Goal: Find specific page/section: Find specific page/section

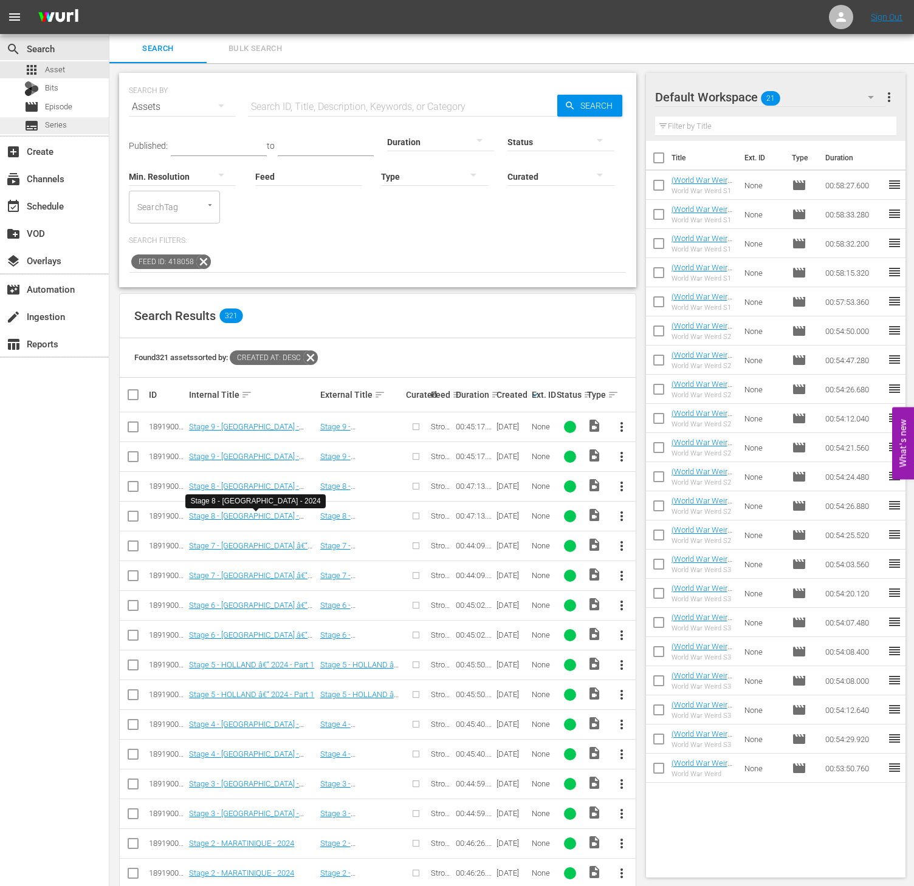
click at [59, 132] on div "subtitles Series" at bounding box center [45, 125] width 43 height 17
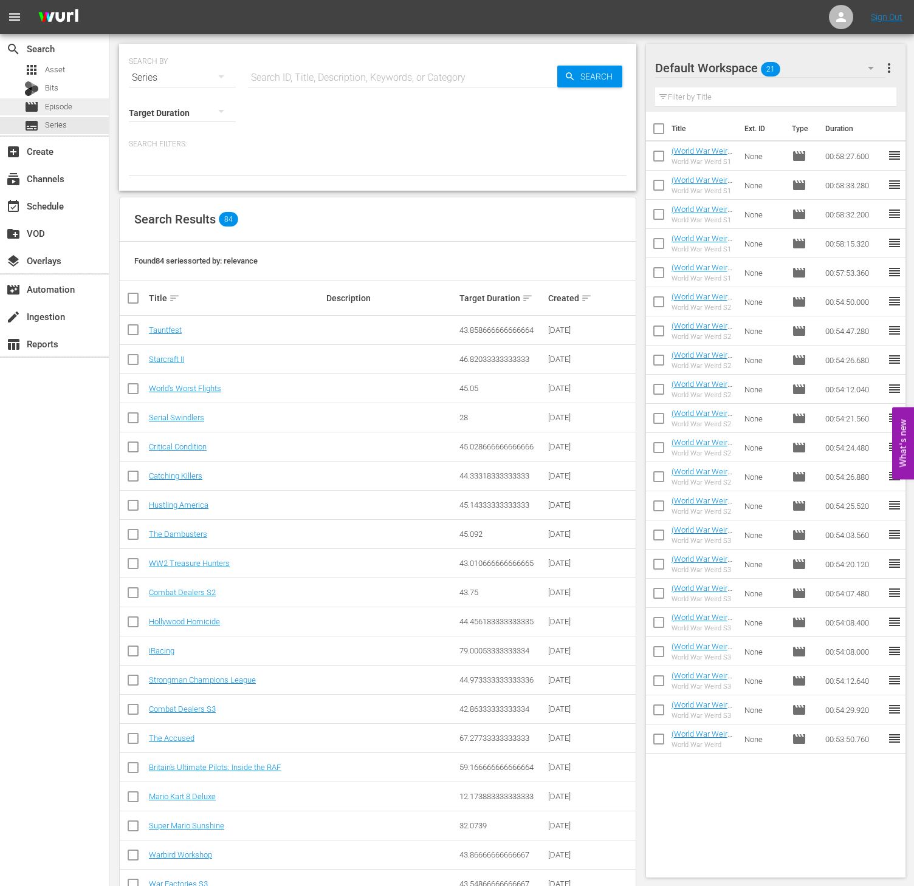
click at [52, 102] on span "Episode" at bounding box center [58, 107] width 27 height 12
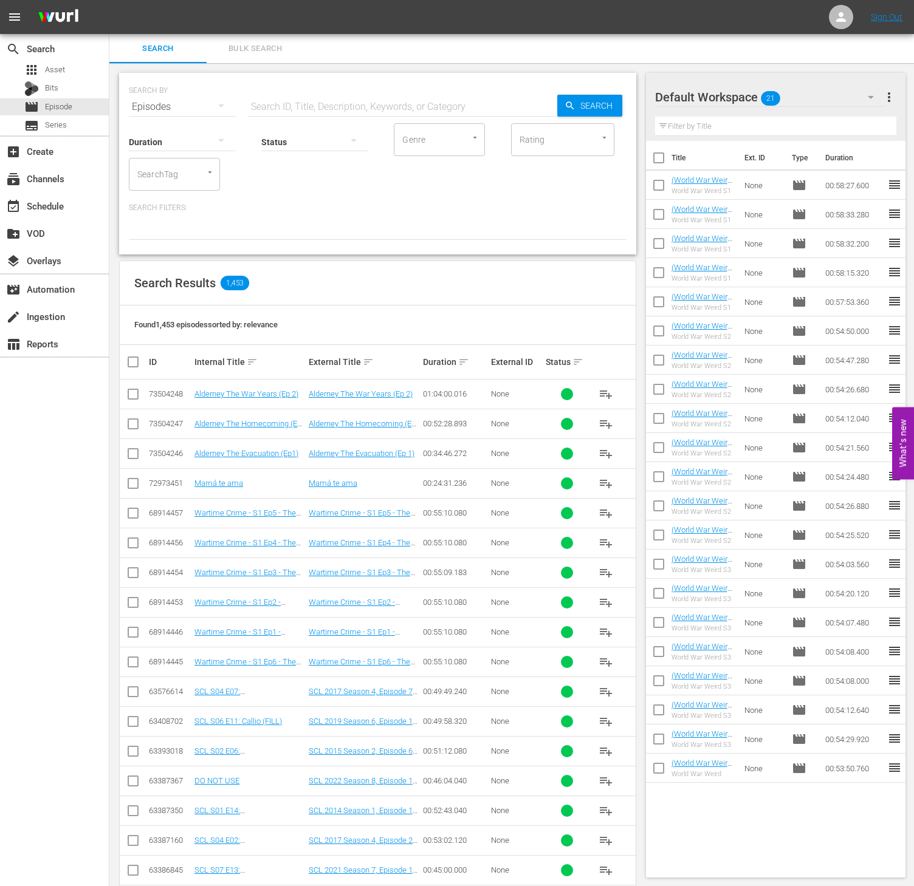
click at [172, 179] on input "SearchTag" at bounding box center [157, 174] width 46 height 22
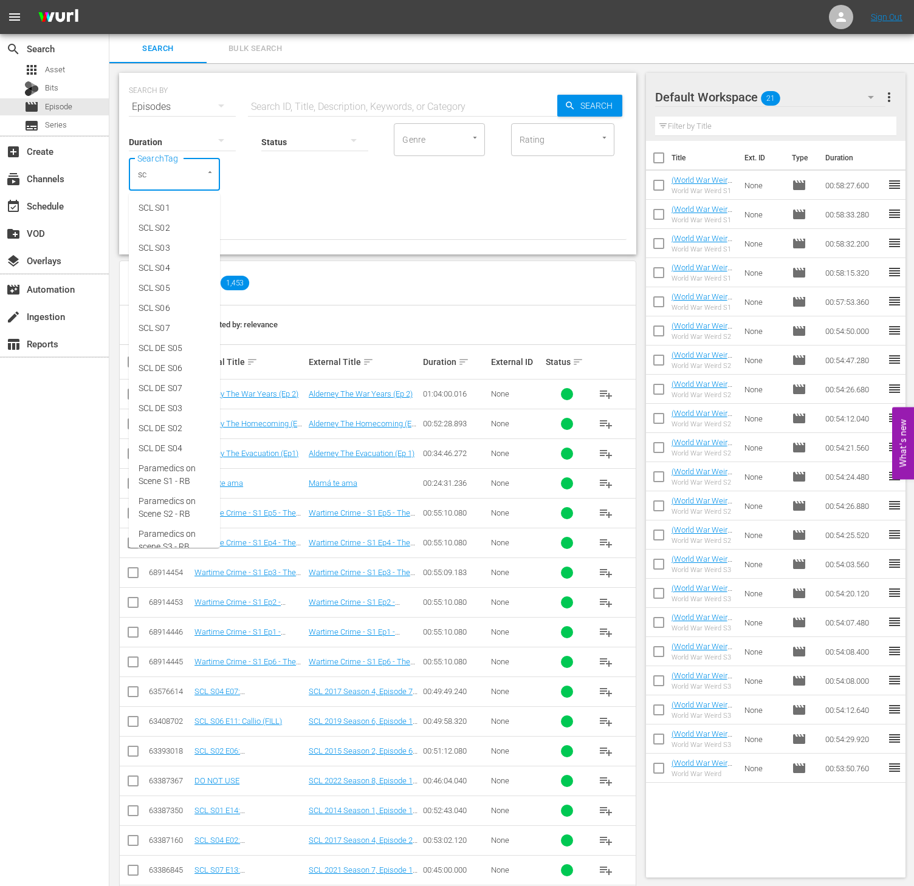
type input "scl"
click at [177, 351] on span "SCL DE S05" at bounding box center [161, 348] width 44 height 13
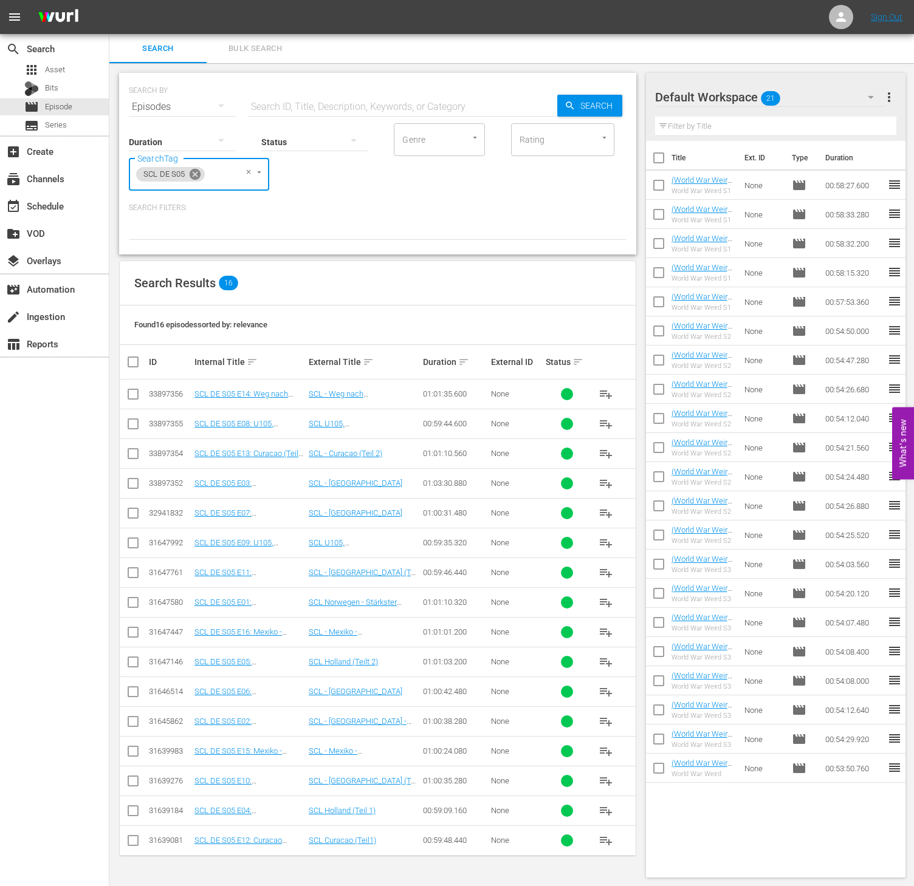
click at [195, 173] on icon at bounding box center [195, 174] width 11 height 11
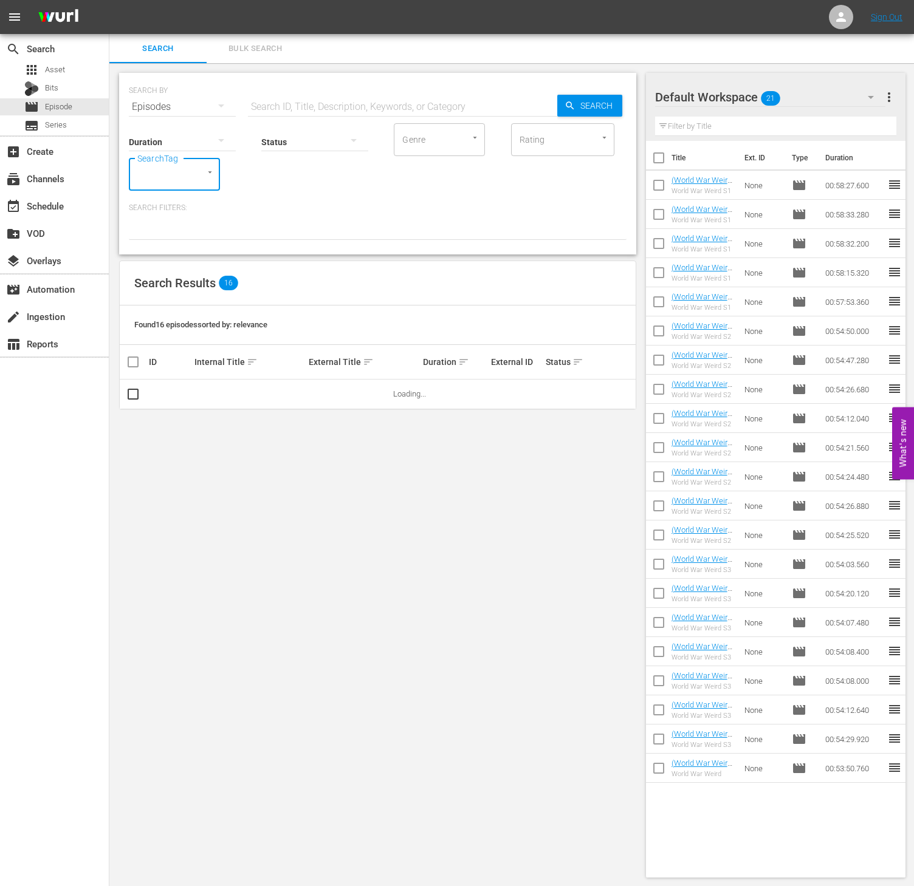
click at [162, 172] on input "SearchTag" at bounding box center [157, 174] width 46 height 22
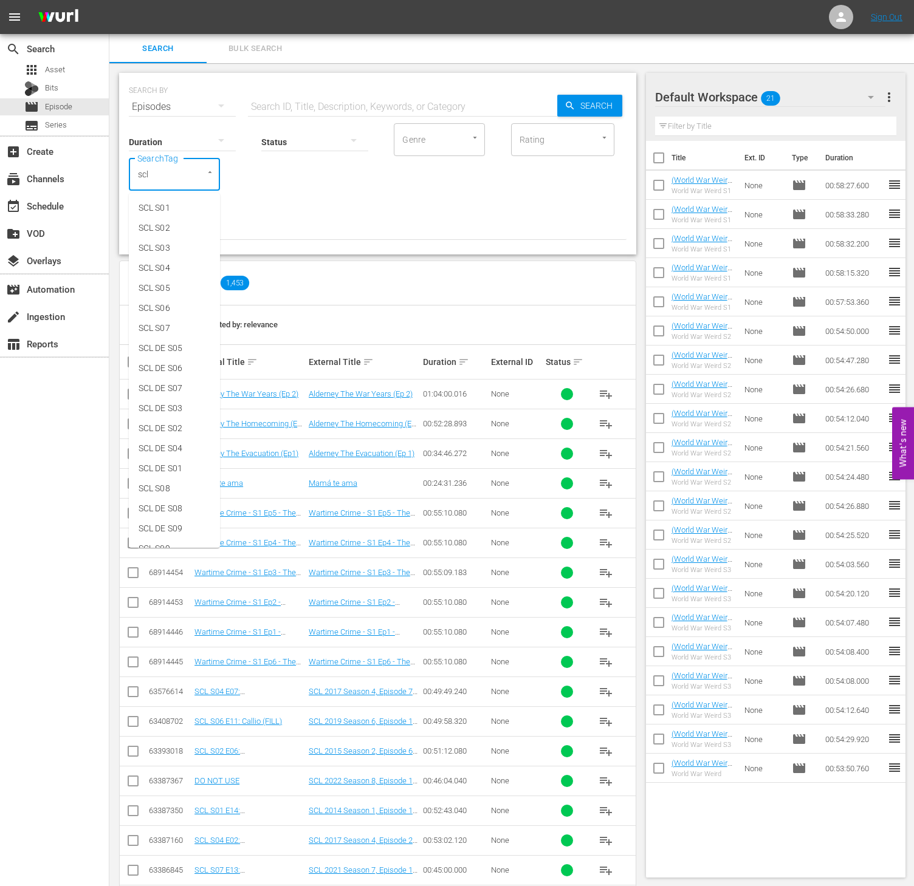
type input "scl d"
click at [182, 371] on span "SCL DE S09" at bounding box center [161, 368] width 44 height 13
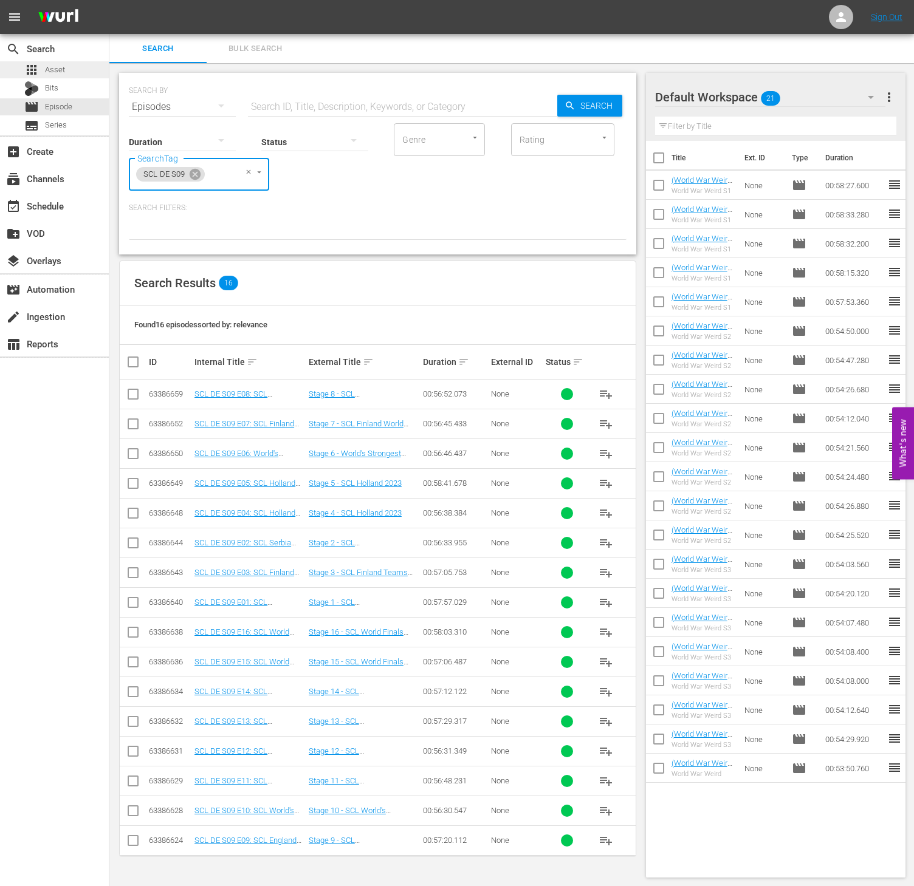
click at [50, 61] on div "apps Asset" at bounding box center [44, 69] width 41 height 17
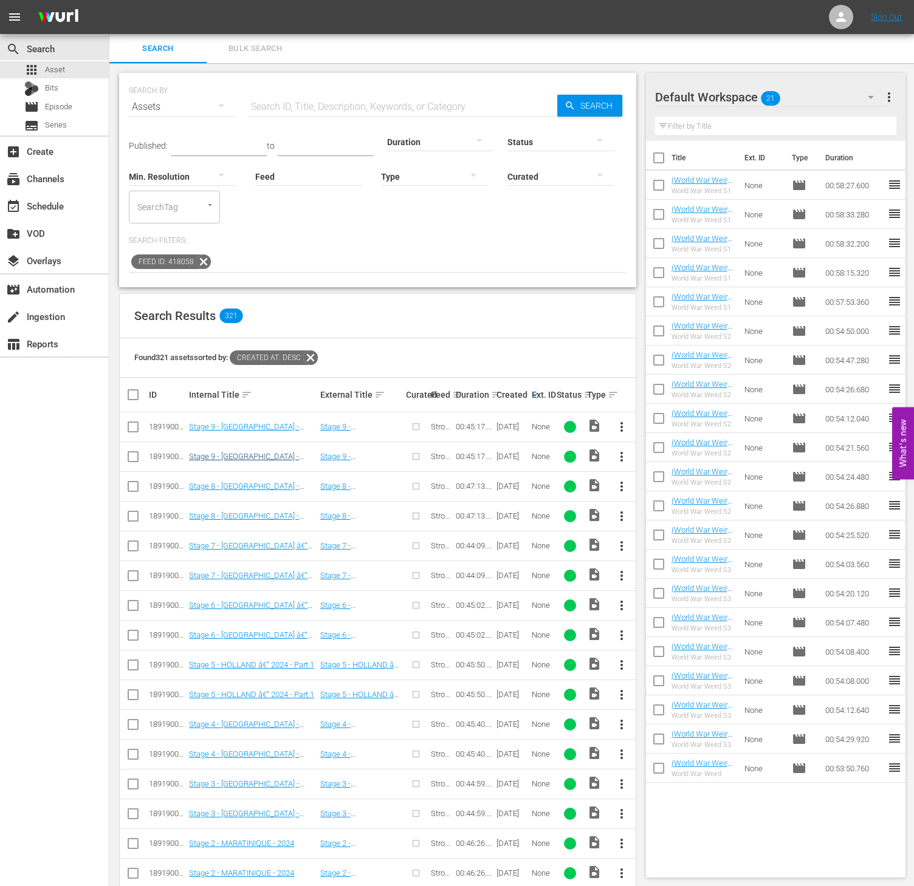
scroll to position [182, 0]
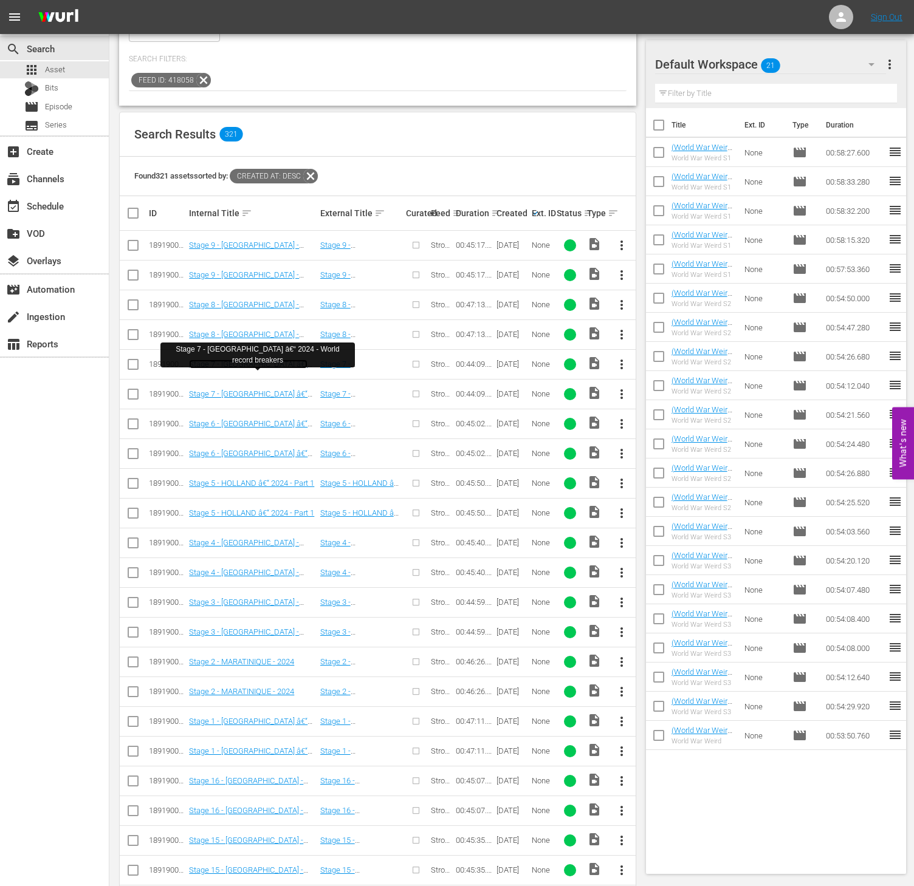
click at [277, 361] on link "Stage 7 - [GEOGRAPHIC_DATA] â€“ 2024 - World record breakers" at bounding box center [248, 369] width 118 height 18
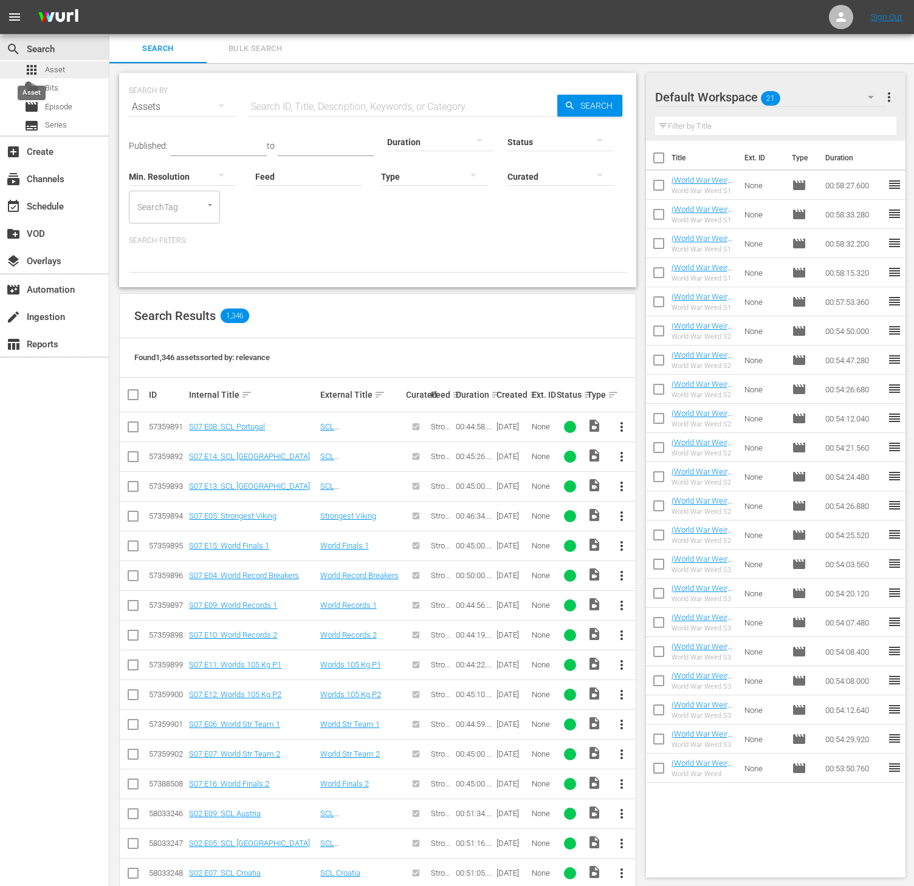
click at [33, 68] on span "apps" at bounding box center [31, 70] width 15 height 15
